Goal: Information Seeking & Learning: Learn about a topic

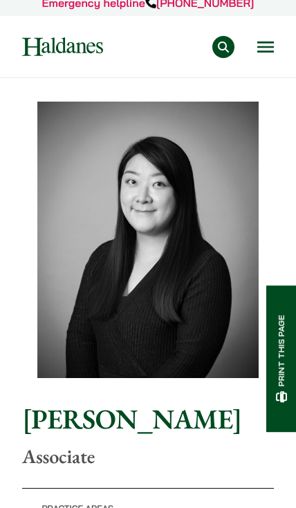
scroll to position [10, 0]
click at [259, 60] on nav "Practice Areas Antitrust and Competition Law Civil Litigation & Dispute Resolut…" at bounding box center [148, 47] width 252 height 62
click at [262, 53] on button "Open menu" at bounding box center [265, 46] width 17 height 11
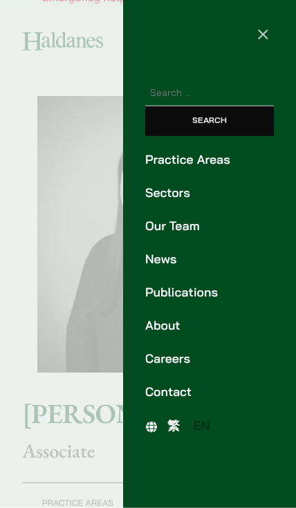
scroll to position [17, 0]
click at [182, 227] on link "Our Team" at bounding box center [209, 226] width 129 height 19
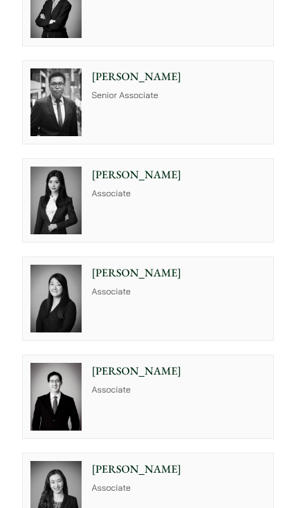
scroll to position [2393, 0]
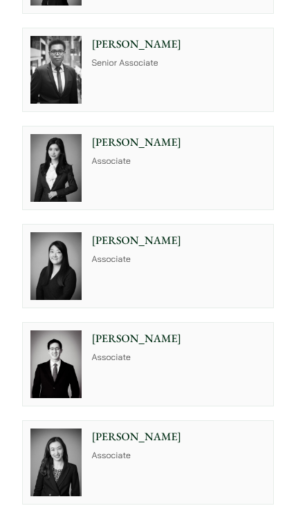
scroll to position [2545, 0]
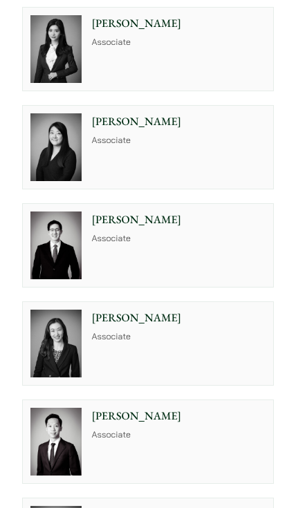
click at [48, 84] on img at bounding box center [56, 49] width 52 height 68
click at [155, 91] on div "Florence Yan Associate" at bounding box center [181, 49] width 184 height 83
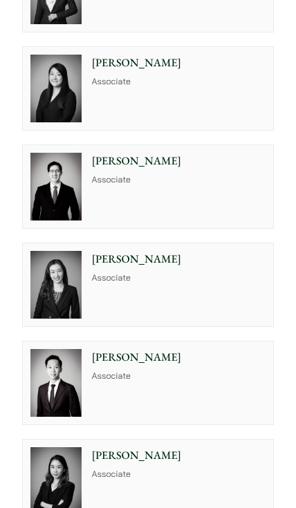
scroll to position [2604, 0]
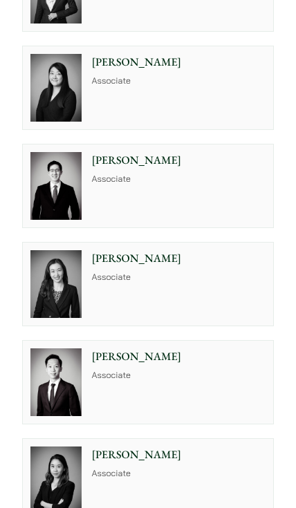
click at [64, 122] on img at bounding box center [56, 88] width 52 height 68
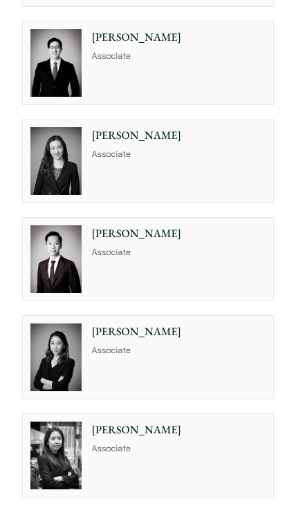
scroll to position [2750, 0]
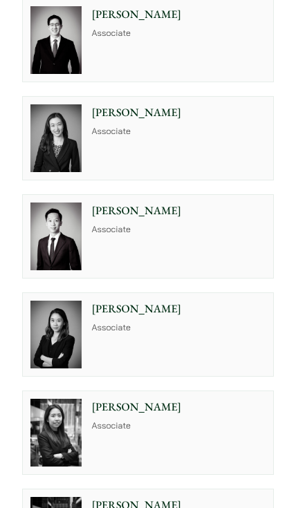
click at [66, 75] on img at bounding box center [56, 40] width 52 height 68
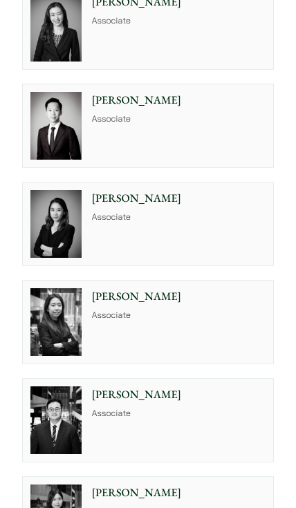
scroll to position [2861, 0]
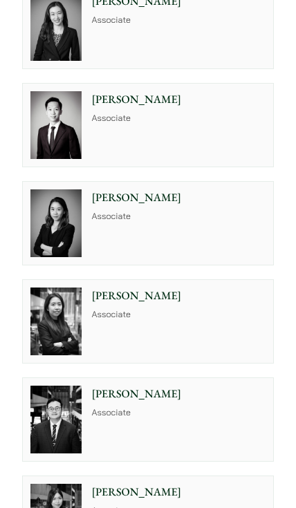
click at [200, 68] on div "Shirley Chan Associate" at bounding box center [181, 26] width 184 height 83
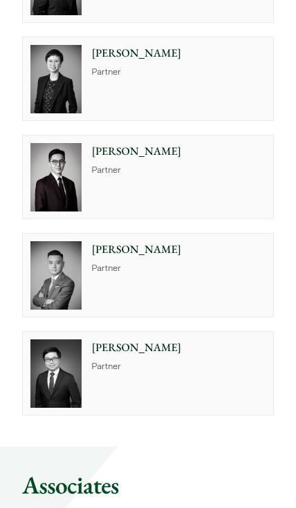
scroll to position [1775, 0]
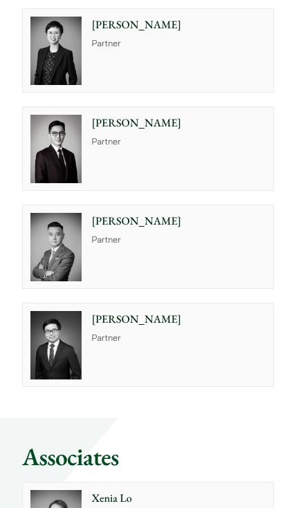
click at [222, 92] on div "Elaine Sum Partner" at bounding box center [181, 50] width 184 height 83
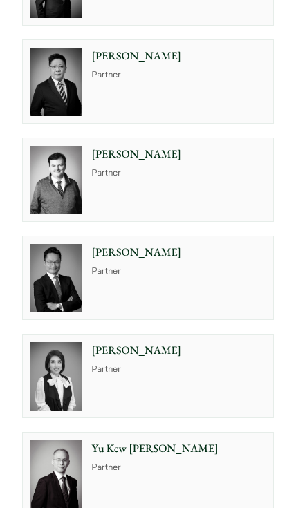
scroll to position [569, 0]
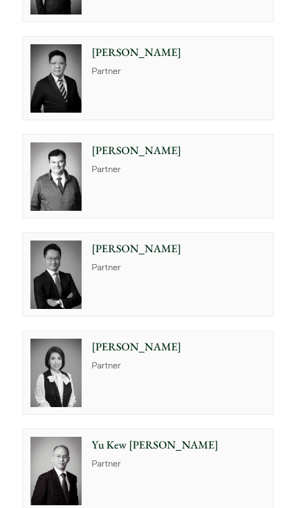
click at [169, 414] on div "Elsie Liu Partner" at bounding box center [181, 372] width 184 height 83
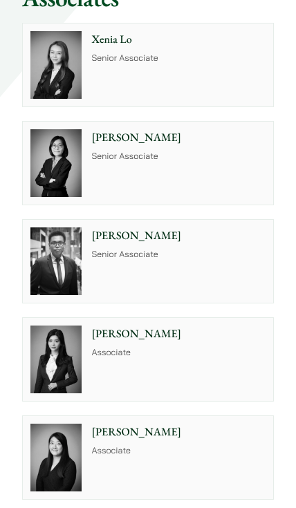
scroll to position [2235, 0]
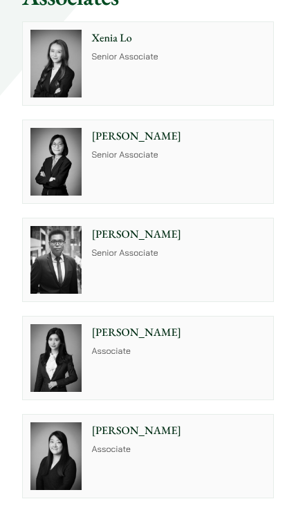
click at [214, 105] on div "Xenia Lo Senior Associate" at bounding box center [181, 63] width 184 height 83
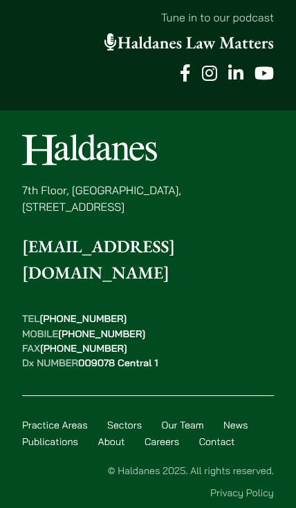
scroll to position [4763, 0]
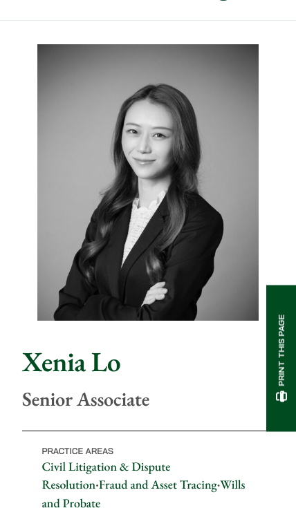
scroll to position [68, 0]
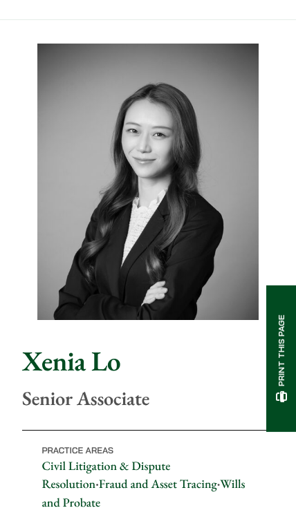
click at [77, 48] on img at bounding box center [147, 182] width 221 height 277
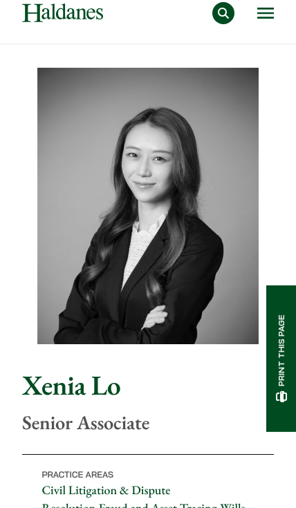
scroll to position [0, 0]
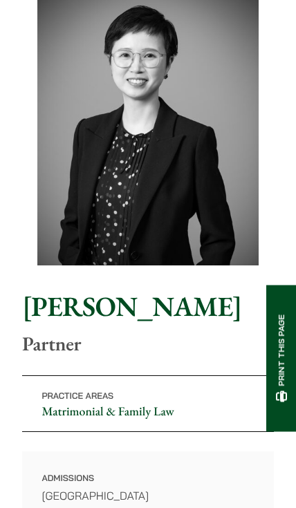
scroll to position [79, 0]
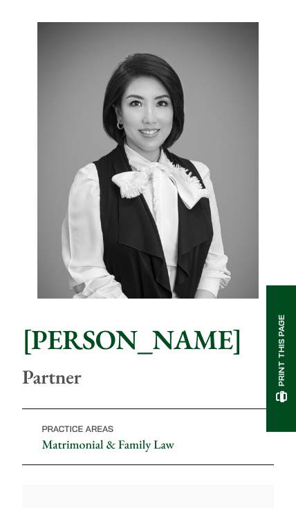
scroll to position [90, 0]
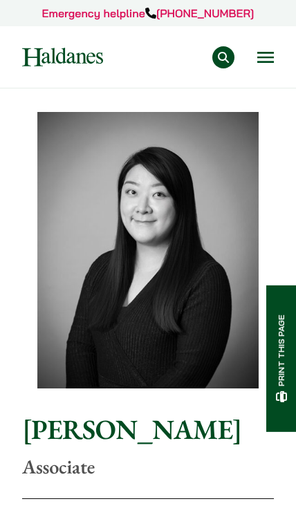
scroll to position [17, 0]
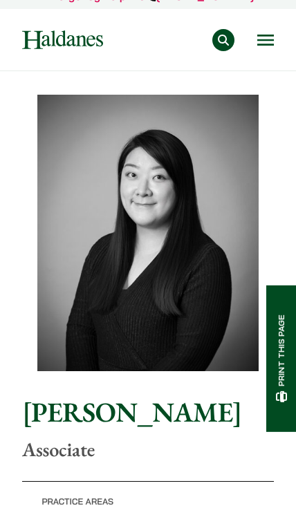
click at [261, 46] on button "Open menu" at bounding box center [265, 40] width 17 height 11
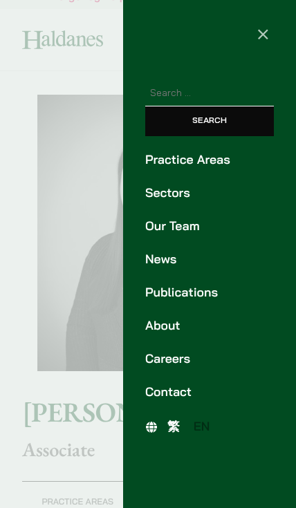
click at [167, 324] on link "About" at bounding box center [209, 326] width 129 height 19
